Goal: Task Accomplishment & Management: Manage account settings

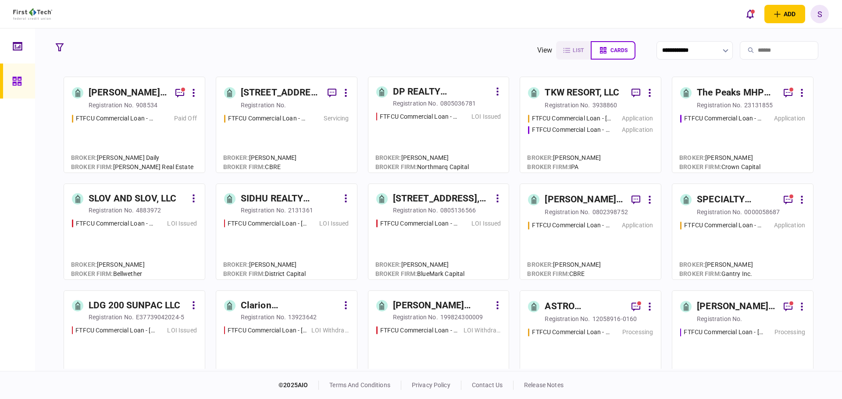
click at [163, 228] on div "LOI Issued" at bounding box center [177, 223] width 37 height 9
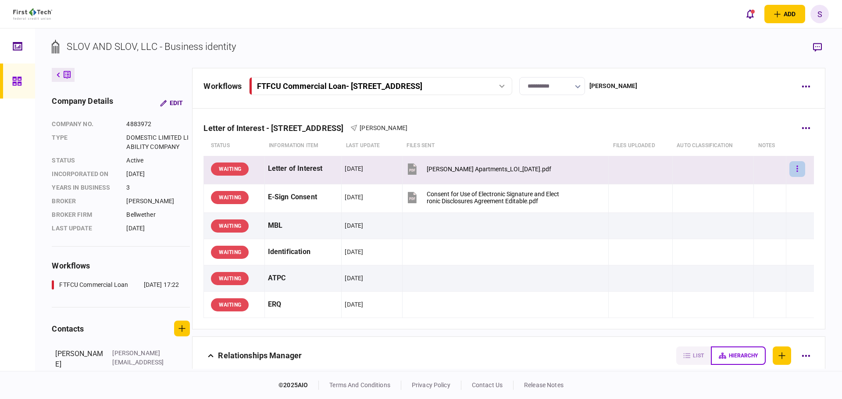
click at [796, 170] on icon "button" at bounding box center [797, 169] width 2 height 8
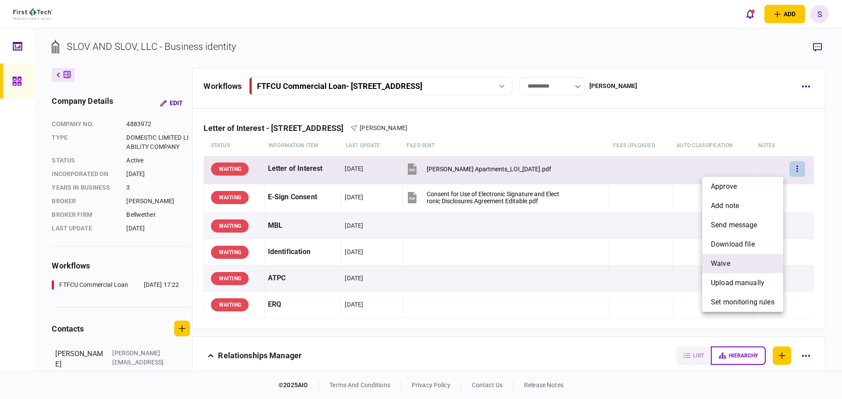
click at [733, 262] on li "waive" at bounding box center [742, 263] width 81 height 19
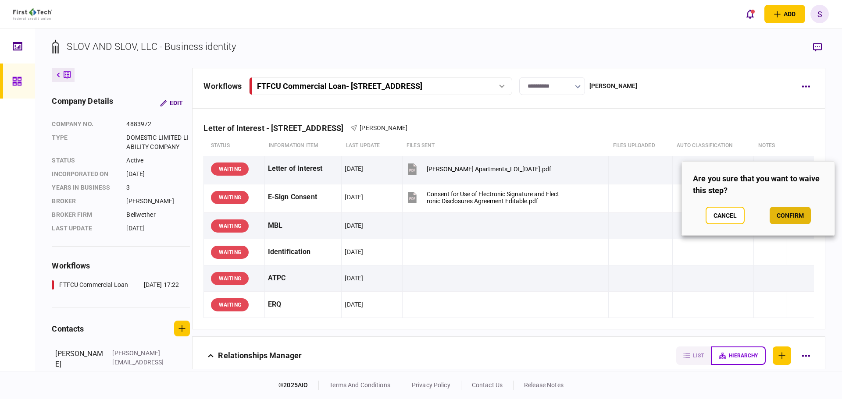
click at [786, 214] on button "confirm" at bounding box center [789, 216] width 41 height 18
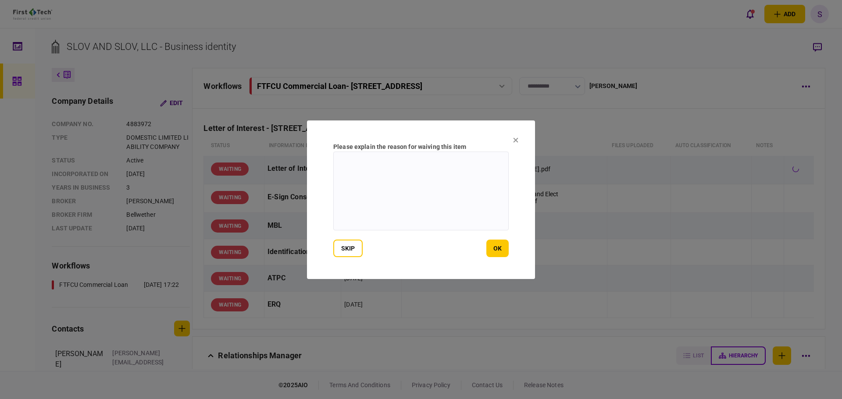
click at [377, 167] on textarea at bounding box center [420, 191] width 175 height 79
type textarea "**********"
click at [499, 246] on button "ok" at bounding box center [497, 249] width 22 height 18
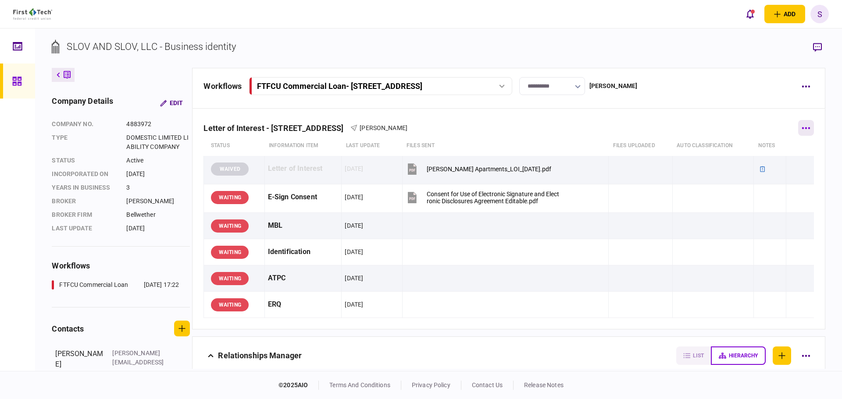
click at [809, 126] on button "button" at bounding box center [806, 128] width 16 height 16
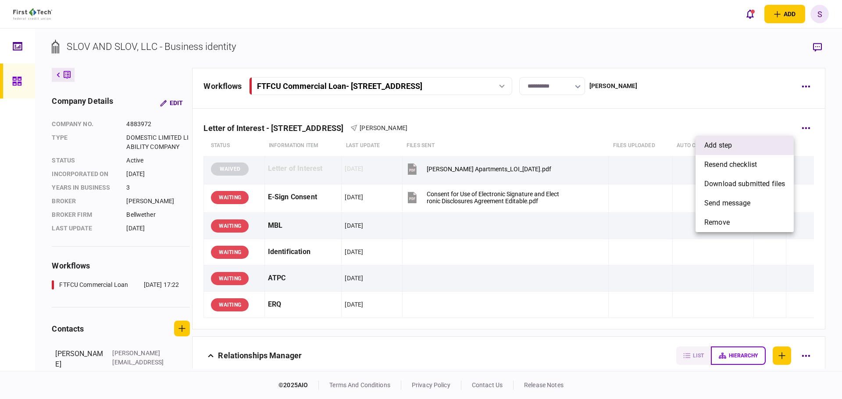
click at [731, 151] on li "add step" at bounding box center [744, 145] width 98 height 19
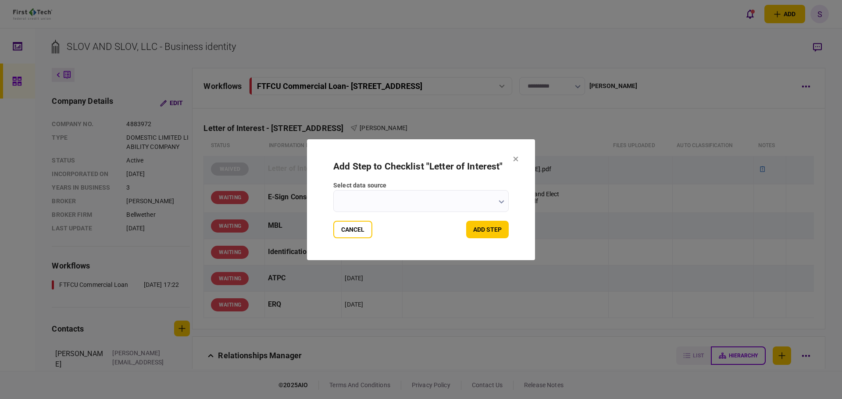
click at [469, 203] on input "select data source" at bounding box center [420, 201] width 175 height 22
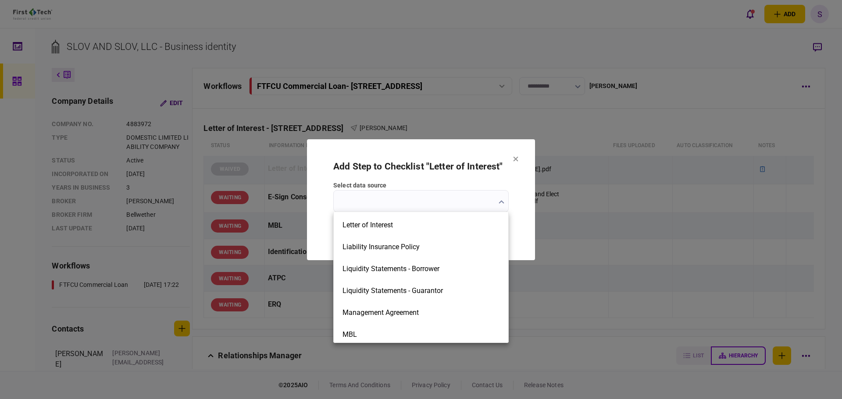
scroll to position [789, 0]
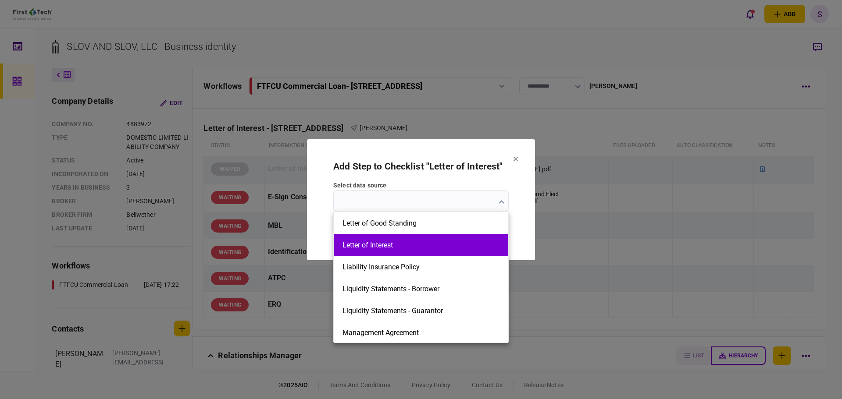
click at [391, 254] on li "Letter of Interest" at bounding box center [421, 245] width 174 height 22
type input "**********"
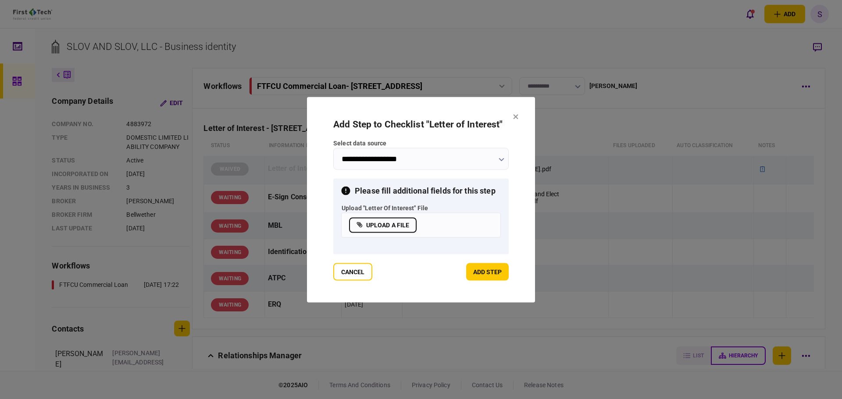
click at [398, 225] on label "upload a file" at bounding box center [383, 224] width 68 height 15
click at [0, 0] on input "upload a file" at bounding box center [0, 0] width 0 height 0
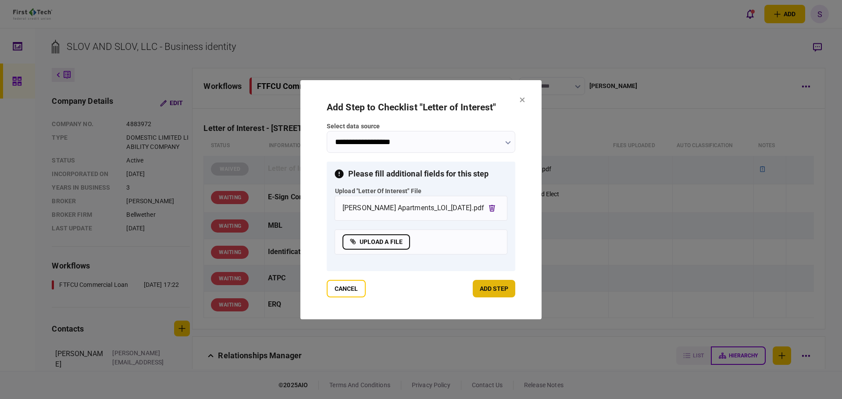
click at [494, 291] on button "add step" at bounding box center [494, 289] width 43 height 18
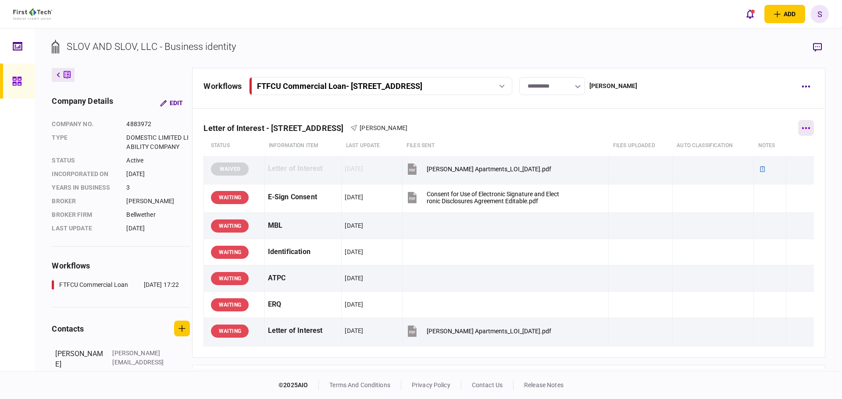
click at [806, 128] on button "button" at bounding box center [806, 128] width 16 height 16
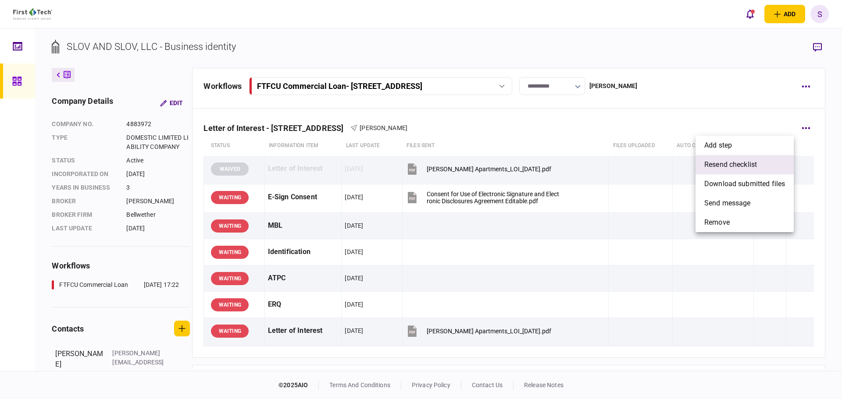
click at [737, 160] on span "resend checklist" at bounding box center [730, 165] width 53 height 11
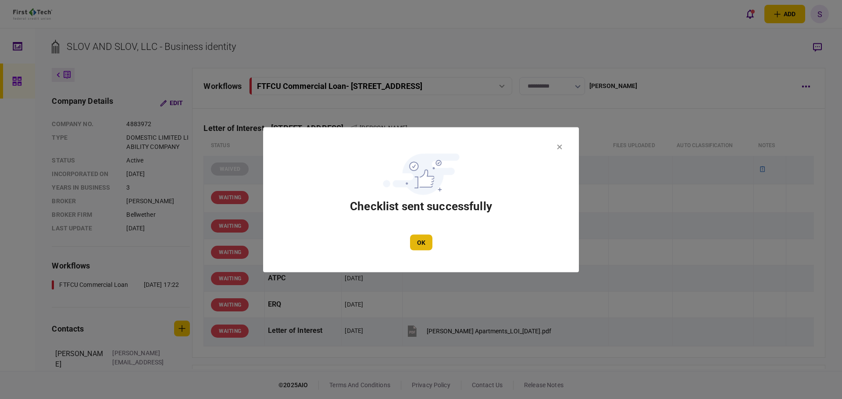
click at [422, 241] on button "OK" at bounding box center [421, 243] width 22 height 16
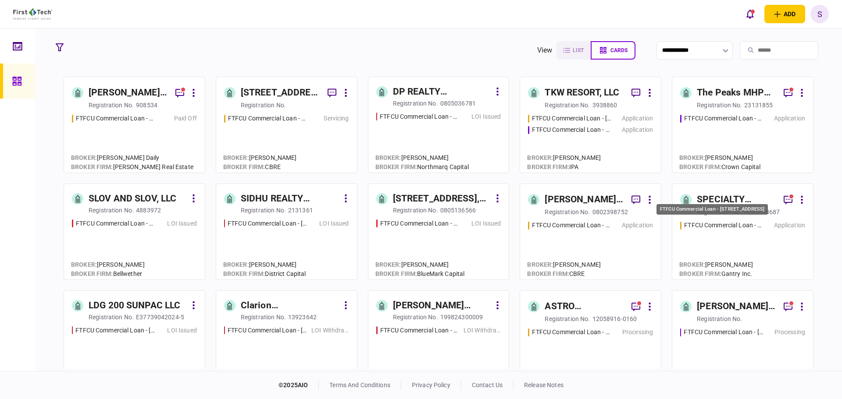
click at [724, 227] on div "FTFCU Commercial Loan - [STREET_ADDRESS]" at bounding box center [723, 225] width 79 height 9
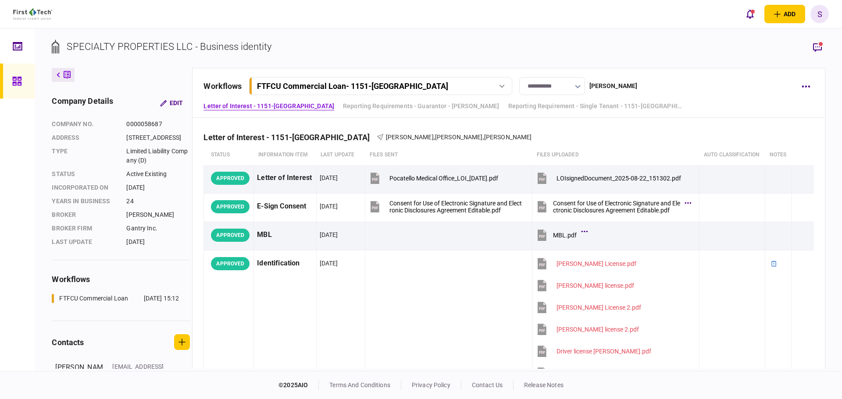
click at [24, 223] on div at bounding box center [17, 199] width 35 height 343
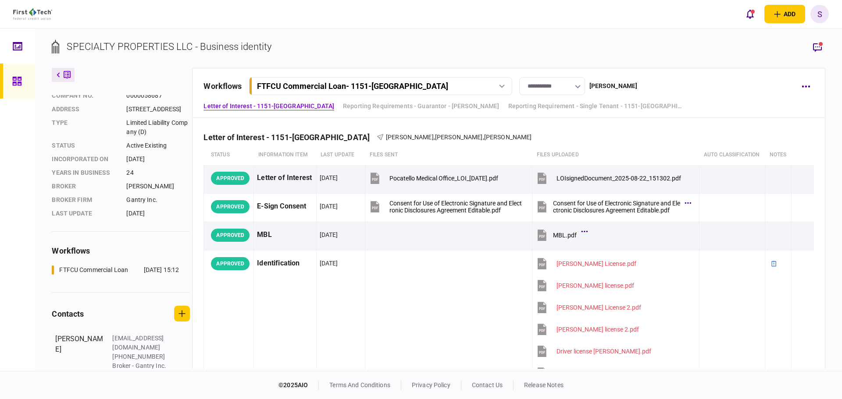
scroll to position [44, 0]
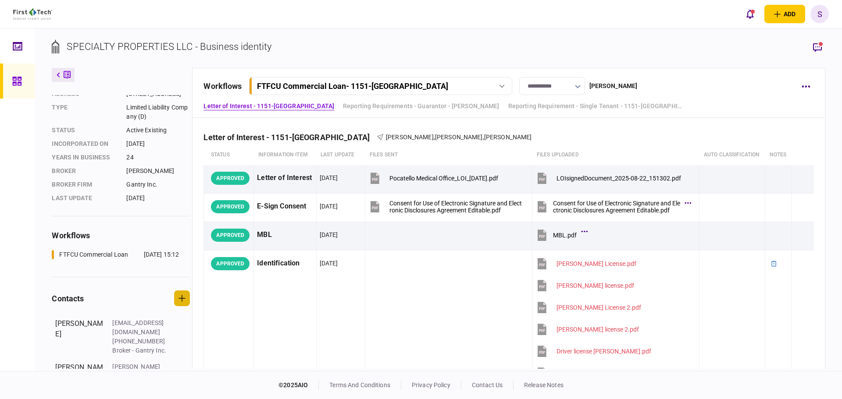
click at [184, 302] on icon "button" at bounding box center [181, 298] width 7 height 7
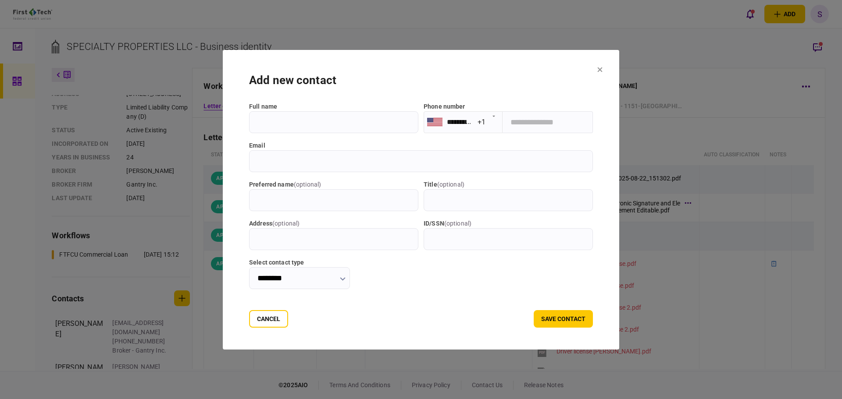
click at [250, 126] on input "full name" at bounding box center [333, 122] width 169 height 22
click at [277, 124] on input "full name" at bounding box center [333, 122] width 169 height 22
type input "**********"
click at [303, 164] on input "email" at bounding box center [421, 161] width 344 height 22
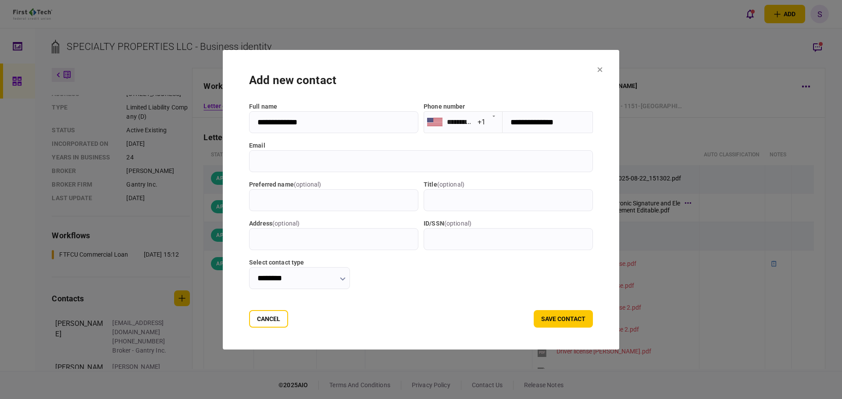
paste input "**********"
type input "**********"
click at [444, 201] on input "title ( optional )" at bounding box center [507, 200] width 169 height 22
type input "********"
click at [582, 318] on button "save contact" at bounding box center [562, 319] width 59 height 18
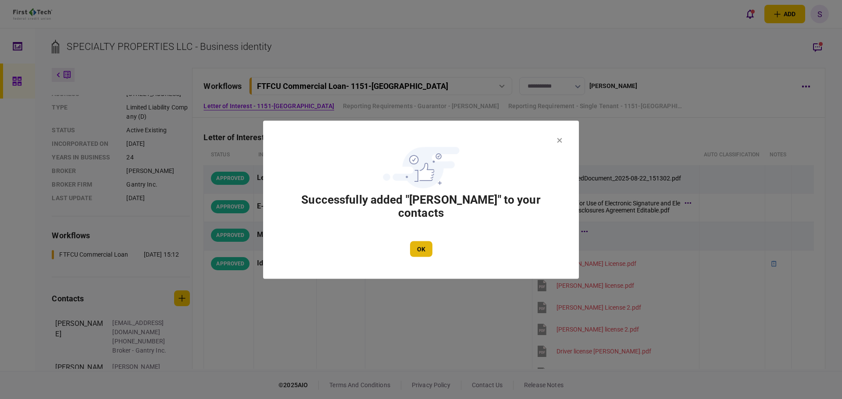
click at [425, 249] on button "OK" at bounding box center [421, 249] width 22 height 16
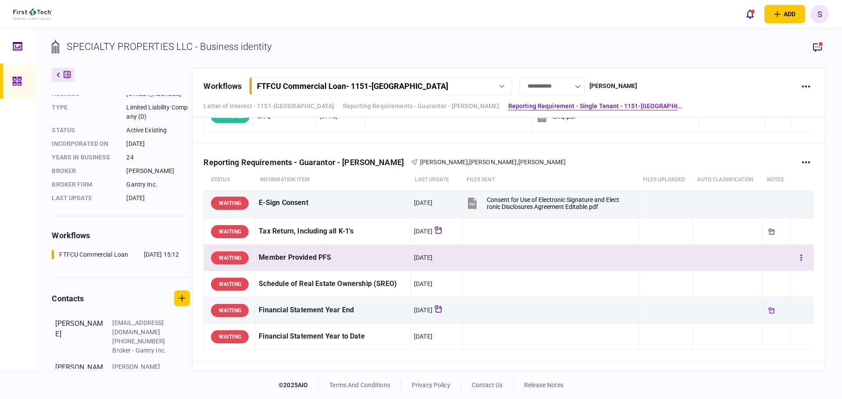
scroll to position [333, 0]
